Goal: Information Seeking & Learning: Compare options

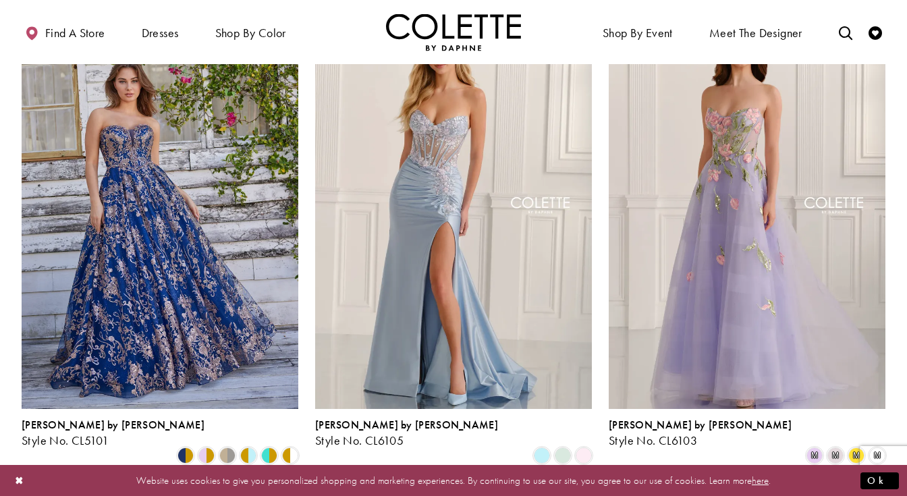
scroll to position [403, 0]
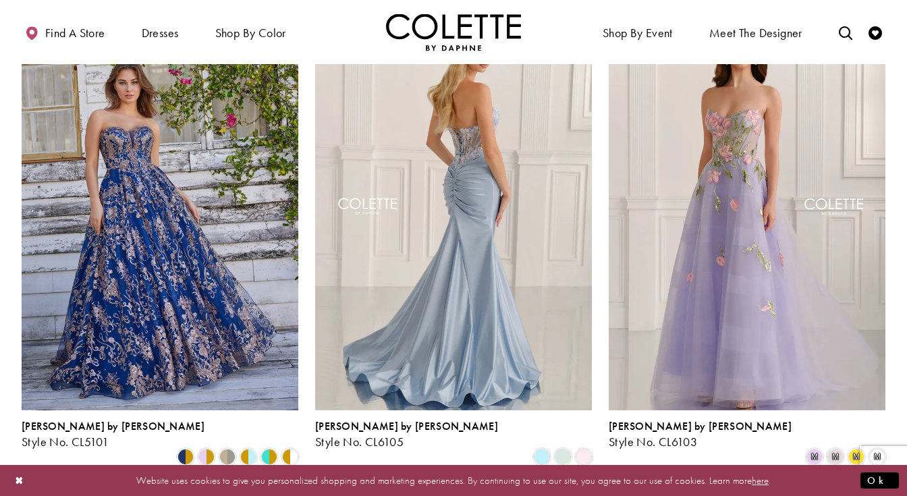
click at [501, 244] on img "Visit Colette by Daphne Style No. CL6105 Page" at bounding box center [453, 208] width 277 height 402
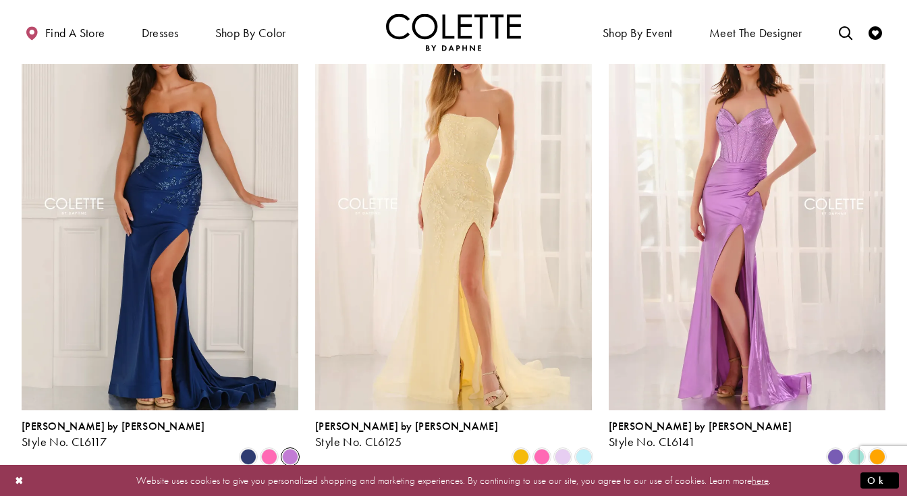
click at [291, 449] on span "Product List" at bounding box center [290, 457] width 16 height 16
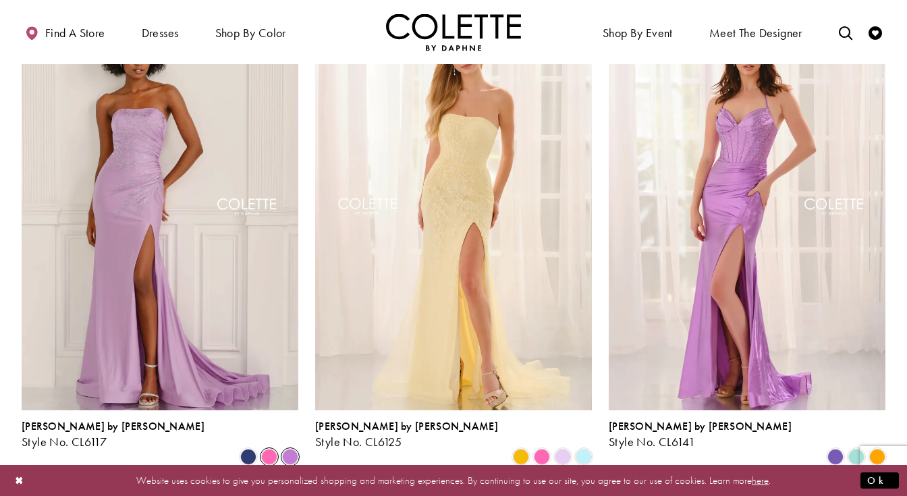
click at [272, 449] on span "Product List" at bounding box center [269, 457] width 16 height 16
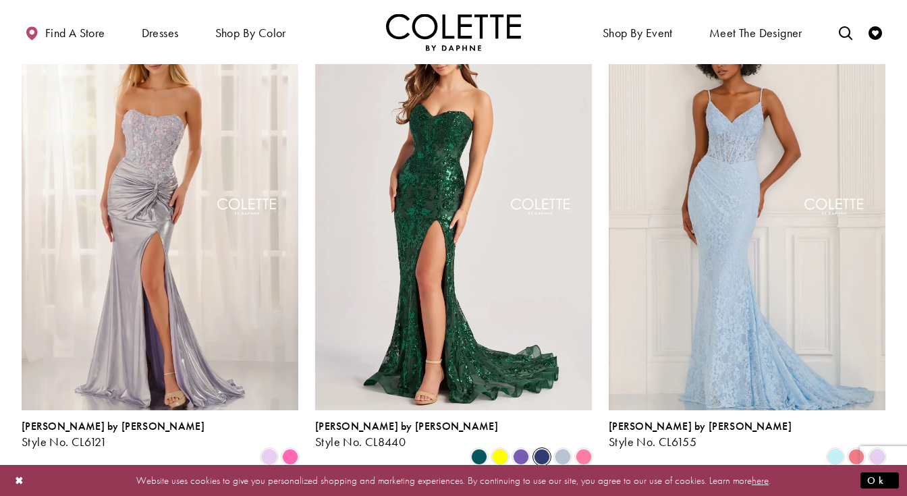
click at [542, 449] on span "Product List" at bounding box center [542, 457] width 16 height 16
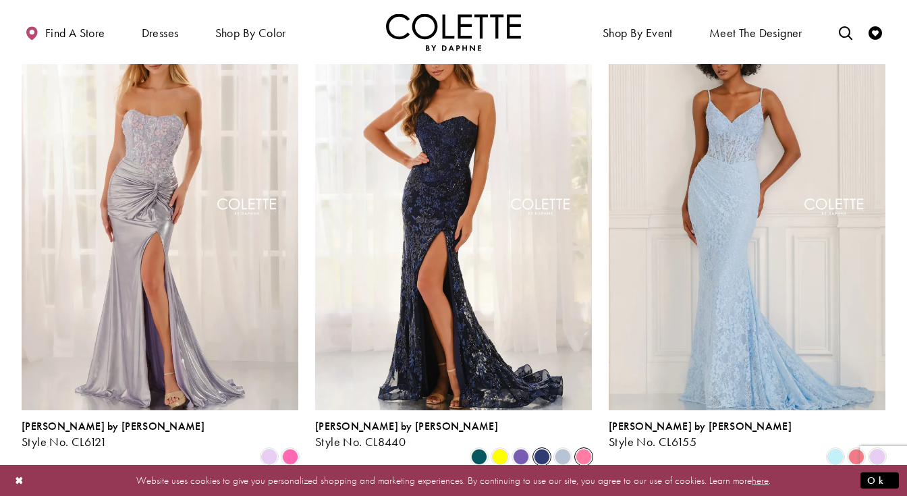
click at [584, 449] on span "Product List" at bounding box center [584, 457] width 16 height 16
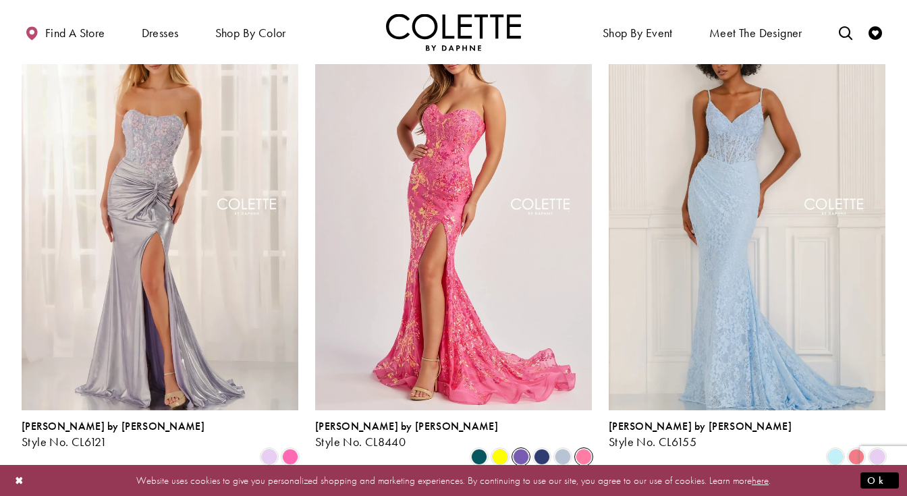
click at [518, 449] on span "Product List" at bounding box center [521, 457] width 16 height 16
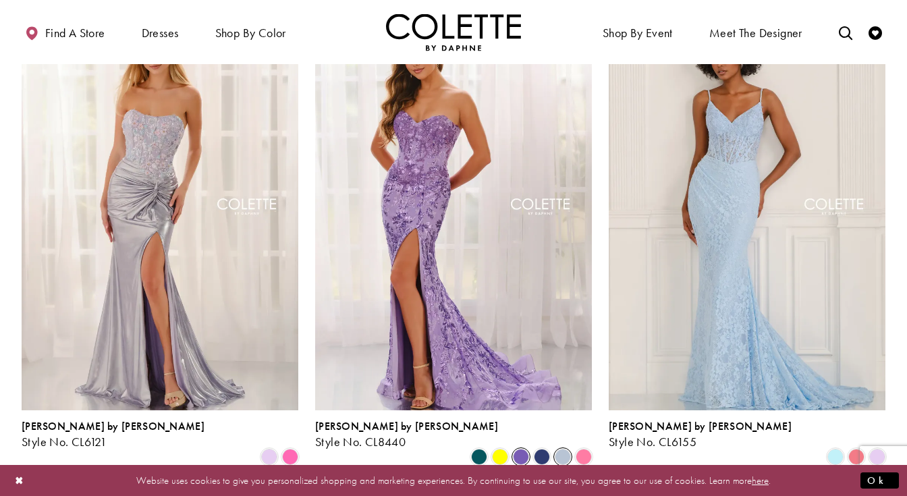
click at [563, 449] on span "Product List" at bounding box center [563, 457] width 16 height 16
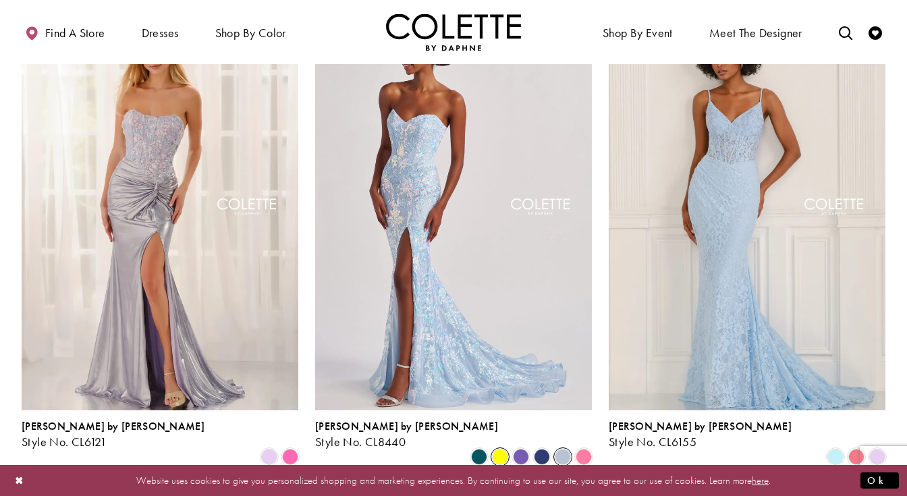
click at [505, 449] on span "Product List" at bounding box center [500, 457] width 16 height 16
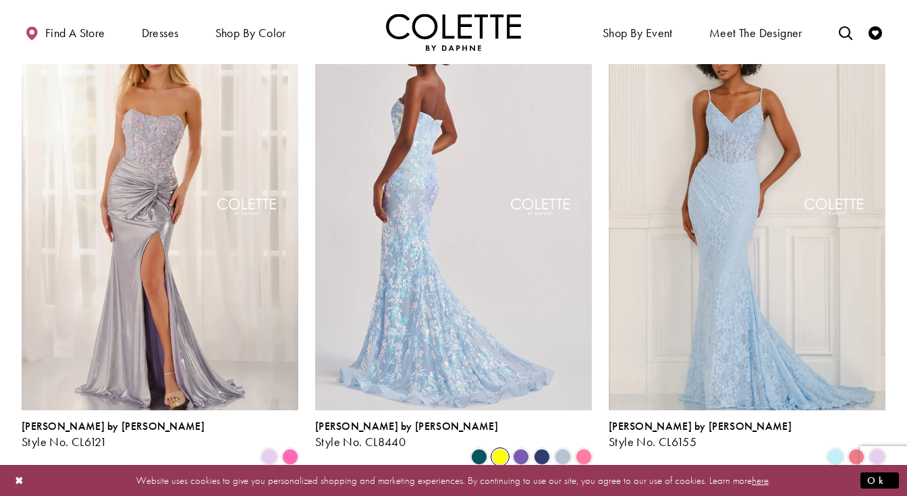
click at [481, 311] on img "Visit Colette by Daphne Style No. CL8440 Page" at bounding box center [453, 208] width 277 height 402
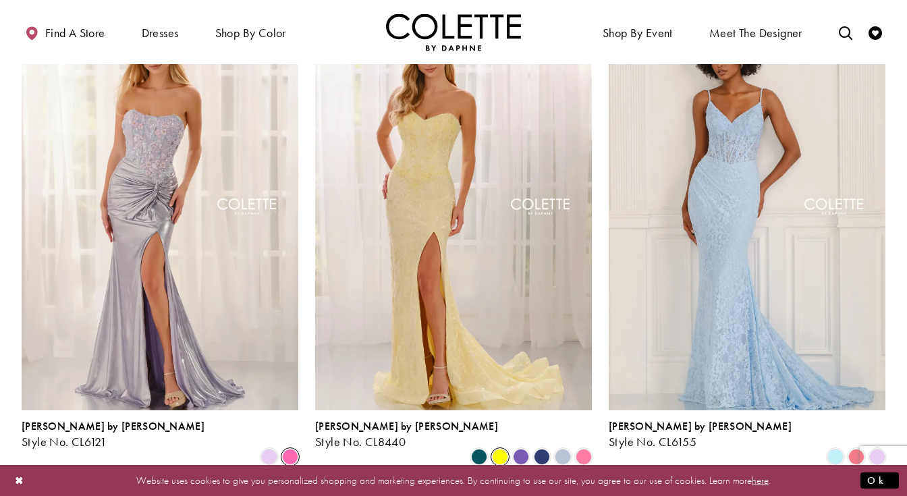
click at [292, 449] on span "Product List" at bounding box center [290, 457] width 16 height 16
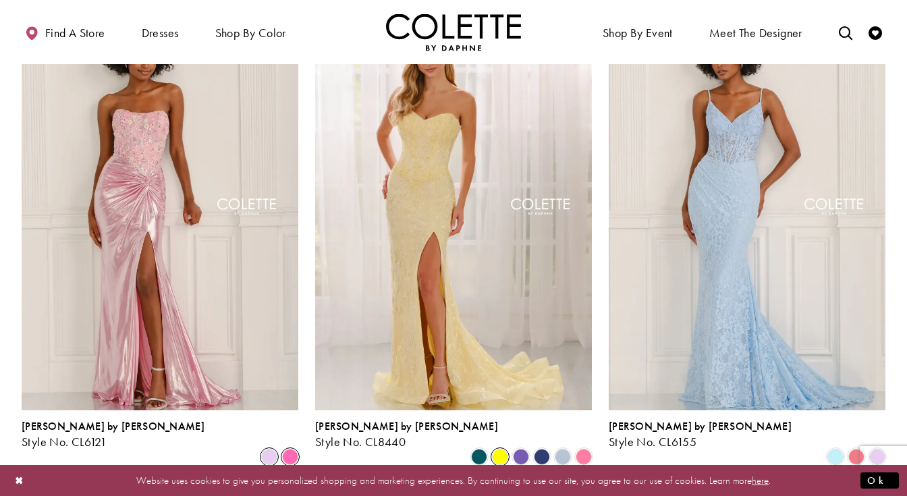
click at [274, 449] on span "Product List" at bounding box center [269, 457] width 16 height 16
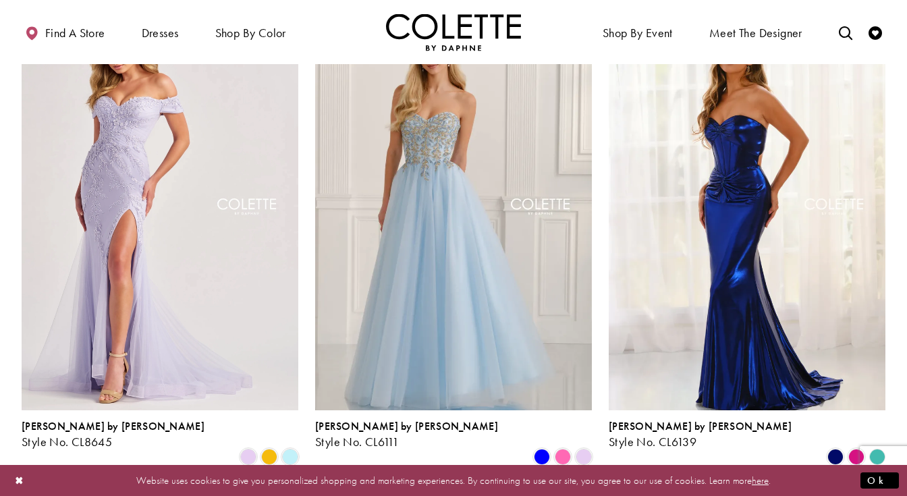
click at [882, 446] on polygon "Product List" at bounding box center [877, 456] width 21 height 21
click at [875, 446] on polygon "Product List" at bounding box center [877, 456] width 21 height 21
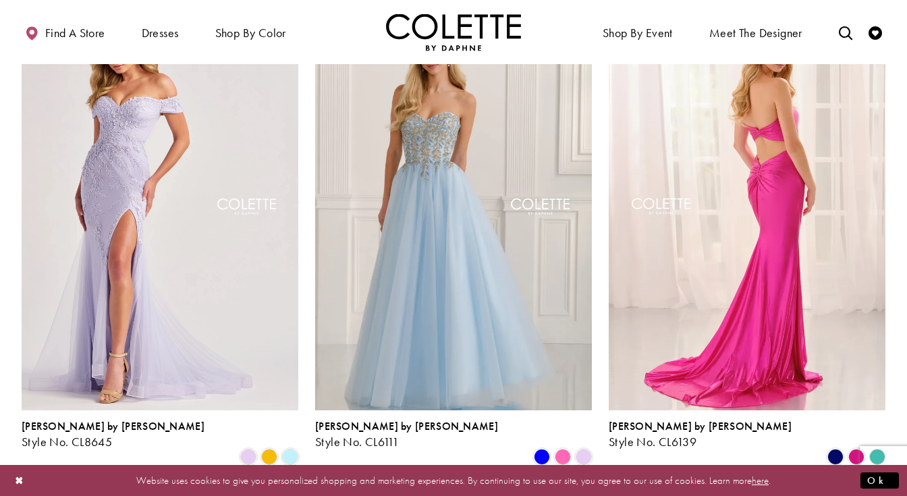
click at [853, 367] on img "Visit Colette by Daphne Style No. CL6139 Page" at bounding box center [747, 208] width 277 height 402
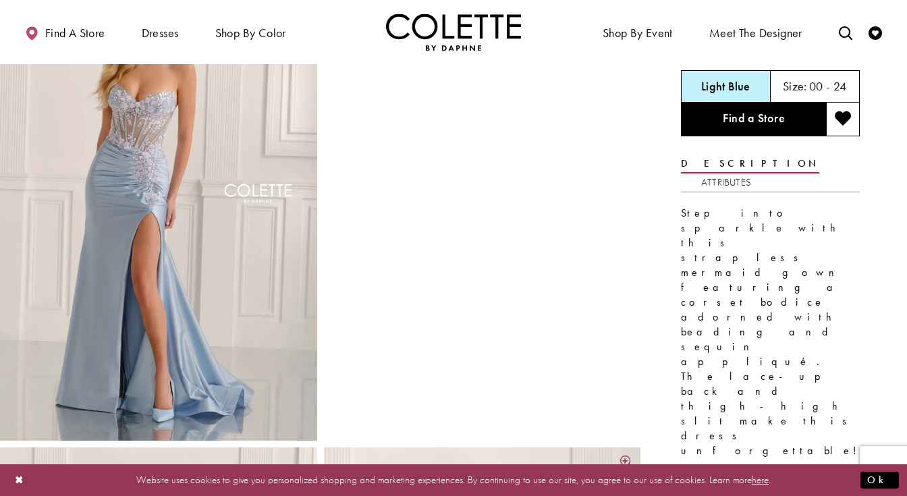
scroll to position [97, 0]
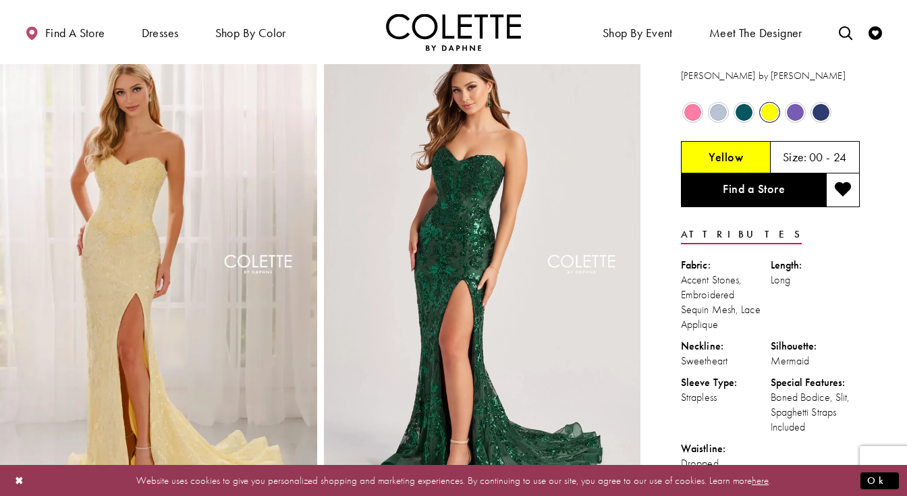
scroll to position [33, 0]
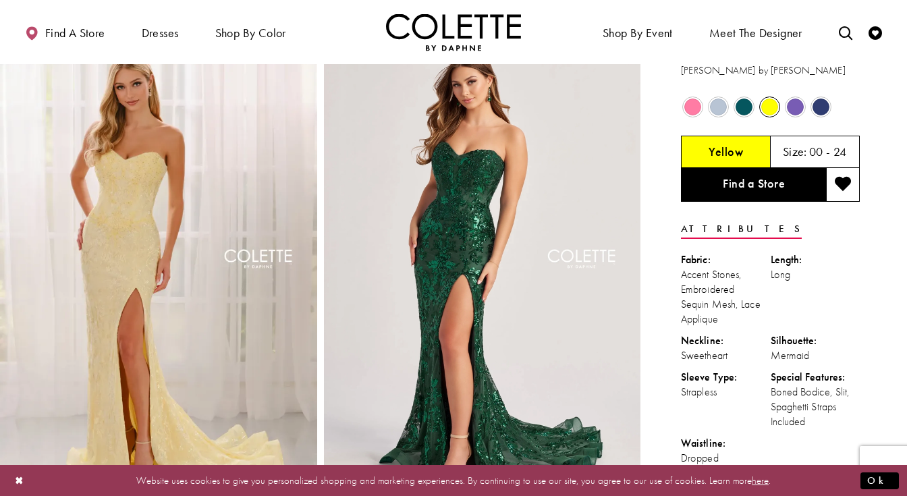
click at [794, 103] on span "Product color controls state depends on size chosen" at bounding box center [795, 107] width 17 height 17
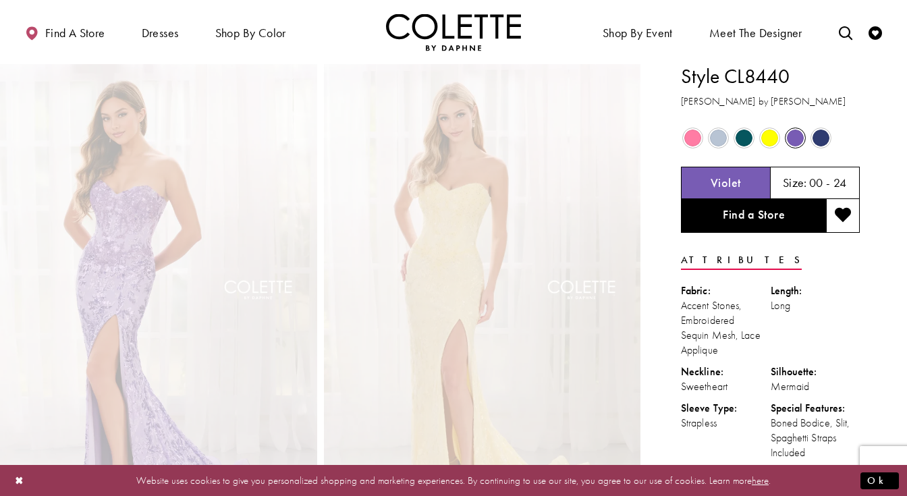
scroll to position [0, 0]
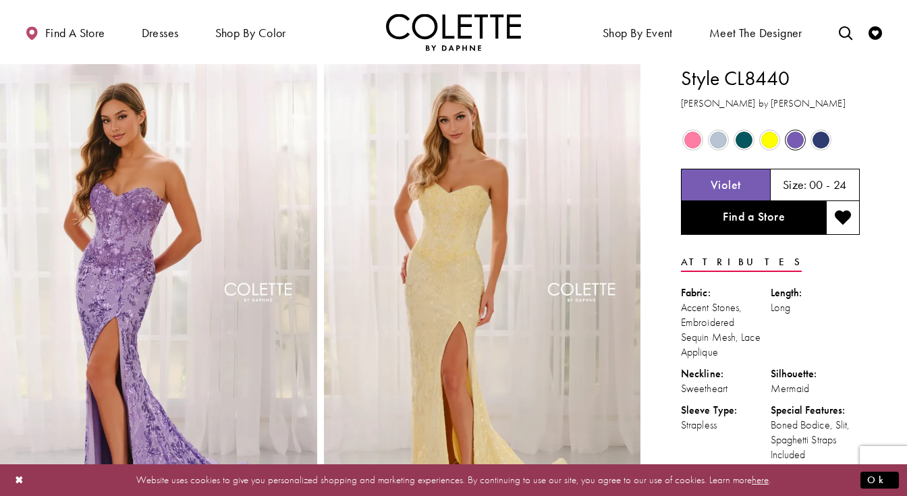
click at [825, 136] on span "Product color controls state depends on size chosen" at bounding box center [821, 140] width 17 height 17
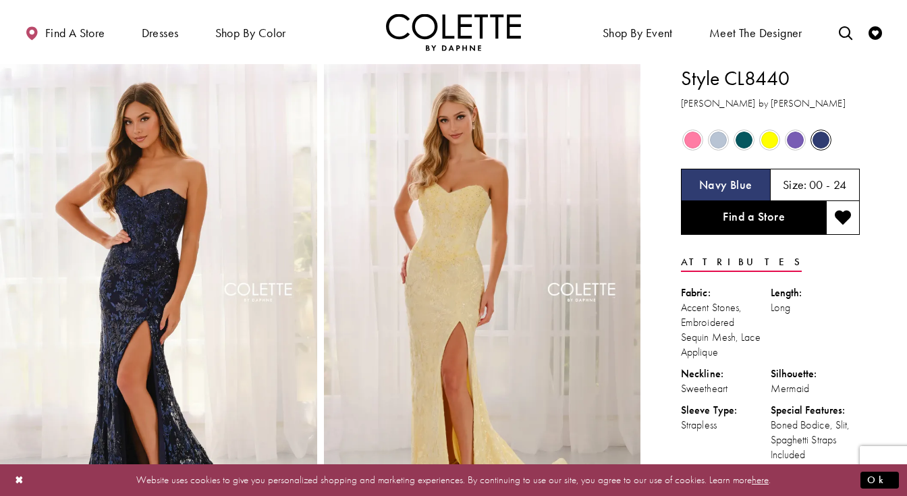
click at [719, 138] on span "Product color controls state depends on size chosen" at bounding box center [718, 140] width 17 height 17
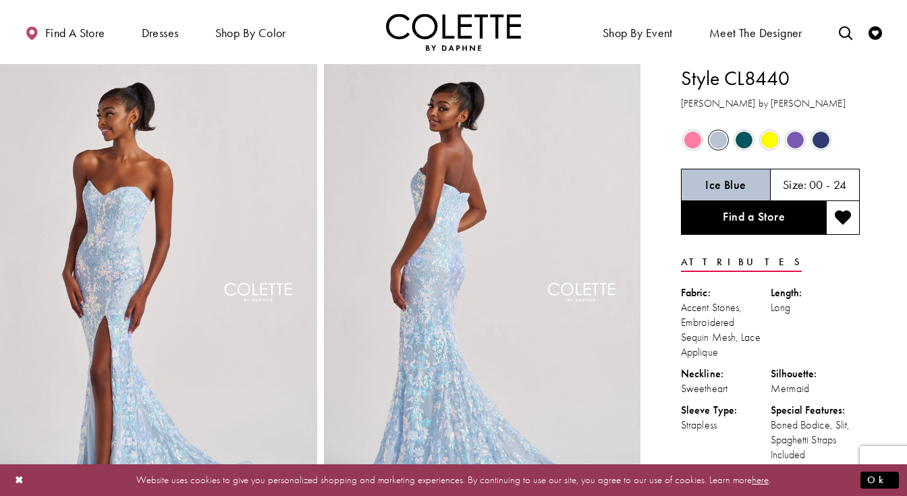
click at [772, 139] on span "Product color controls state depends on size chosen" at bounding box center [769, 140] width 17 height 17
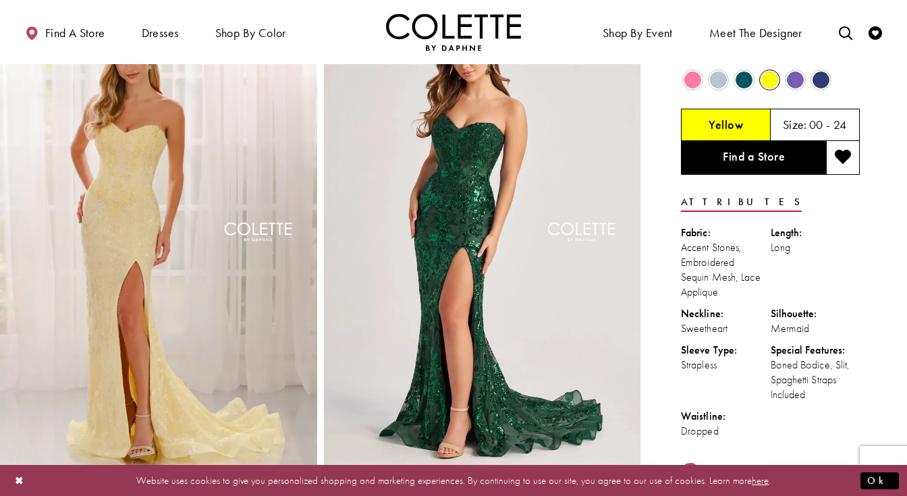
scroll to position [66, 0]
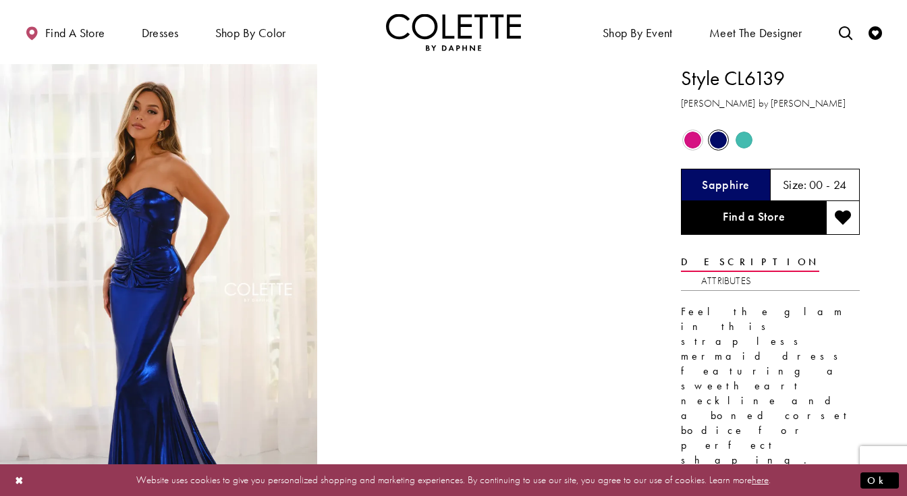
click at [746, 137] on span "Product color controls state depends on size chosen" at bounding box center [744, 140] width 17 height 17
click at [715, 140] on span "Product color controls state depends on size chosen" at bounding box center [718, 140] width 17 height 17
click at [213, 285] on img "Full size Style CL6139 Colette by Daphne #0 default Sapphire frontface vertical…" at bounding box center [158, 301] width 317 height 475
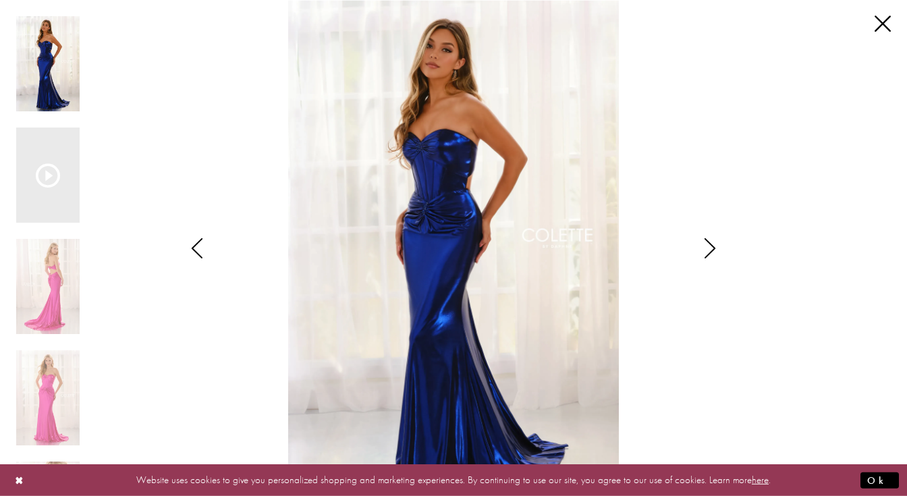
click at [461, 177] on img "Scroll List" at bounding box center [453, 248] width 479 height 496
